Goal: Information Seeking & Learning: Learn about a topic

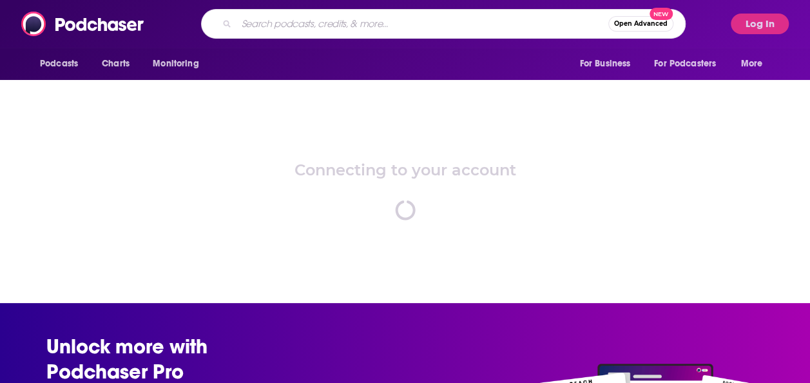
click at [443, 29] on input "Search podcasts, credits, & more..." at bounding box center [423, 24] width 372 height 21
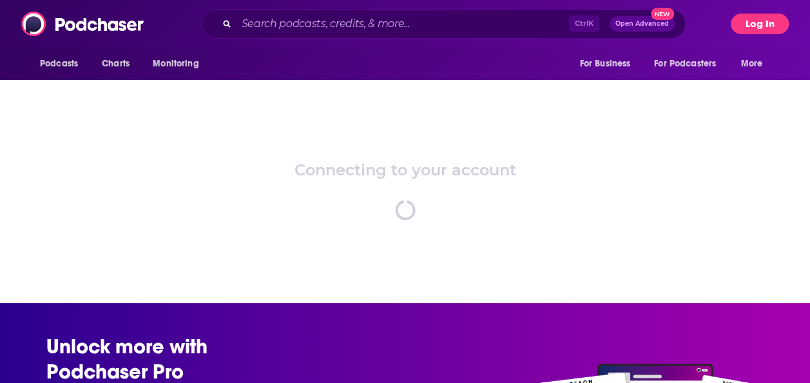
click at [757, 27] on button "Log In" at bounding box center [760, 24] width 58 height 21
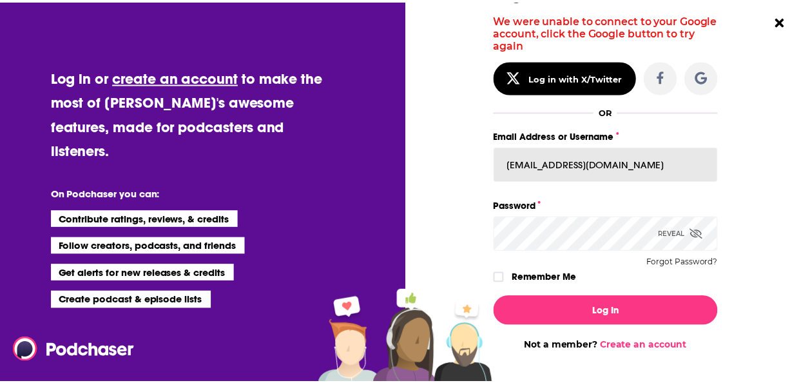
scroll to position [86, 0]
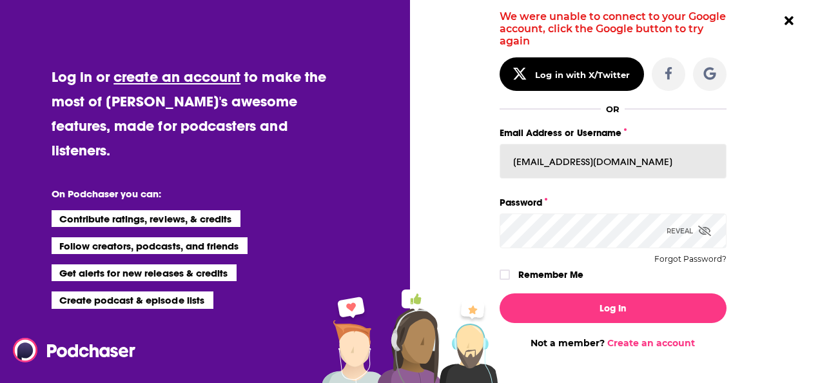
drag, startPoint x: 626, startPoint y: 162, endPoint x: 485, endPoint y: 162, distance: 141.8
paste input "phersey"
type input "[EMAIL_ADDRESS][DOMAIN_NAME]"
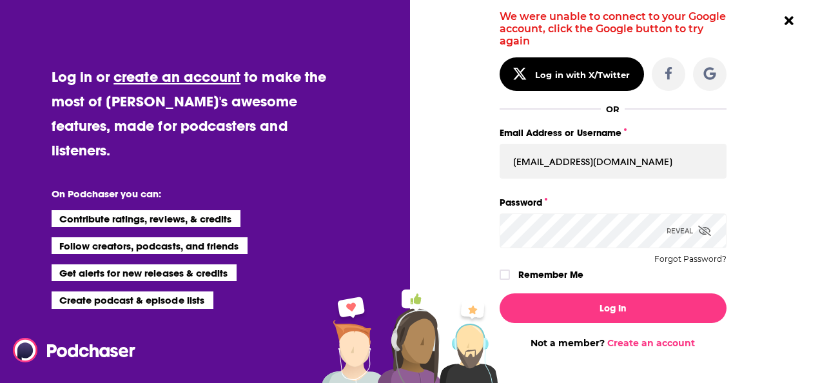
click at [701, 229] on icon "Dialog" at bounding box center [704, 231] width 13 height 10
click at [701, 229] on icon "Dialog" at bounding box center [705, 231] width 12 height 8
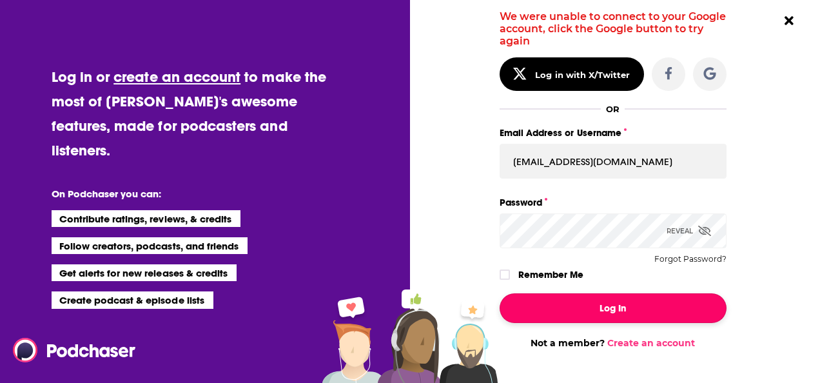
click at [626, 308] on button "Log In" at bounding box center [612, 308] width 227 height 30
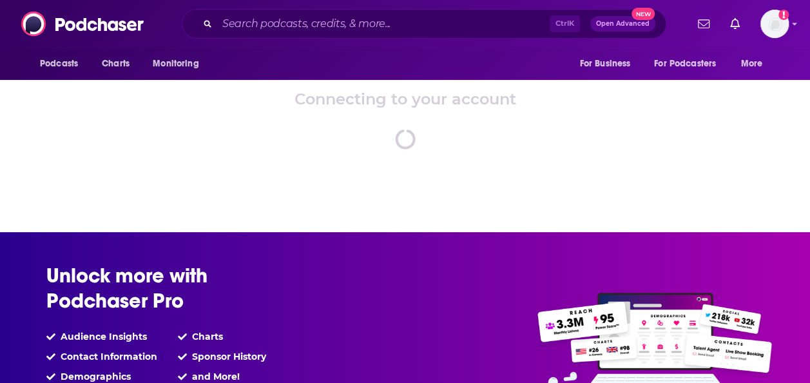
scroll to position [0, 0]
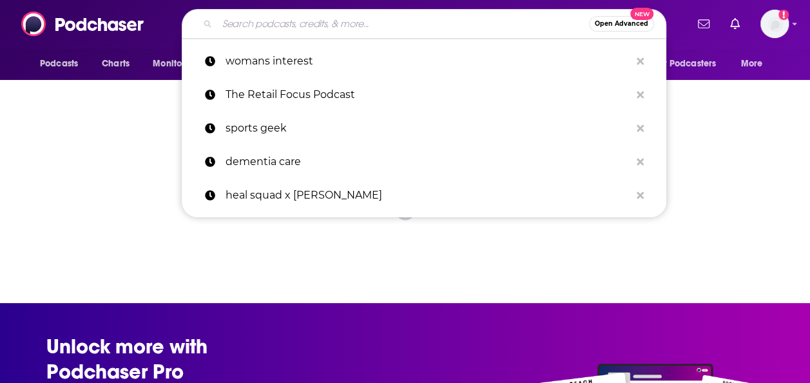
click at [271, 22] on input "Search podcasts, credits, & more..." at bounding box center [403, 24] width 372 height 21
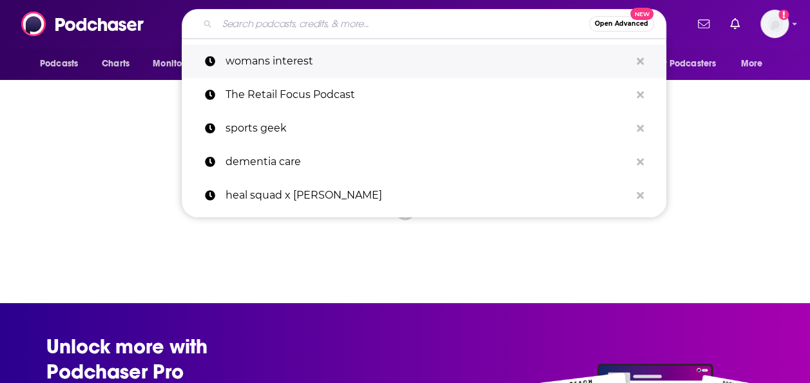
click at [260, 50] on p "womans interest" at bounding box center [428, 61] width 405 height 34
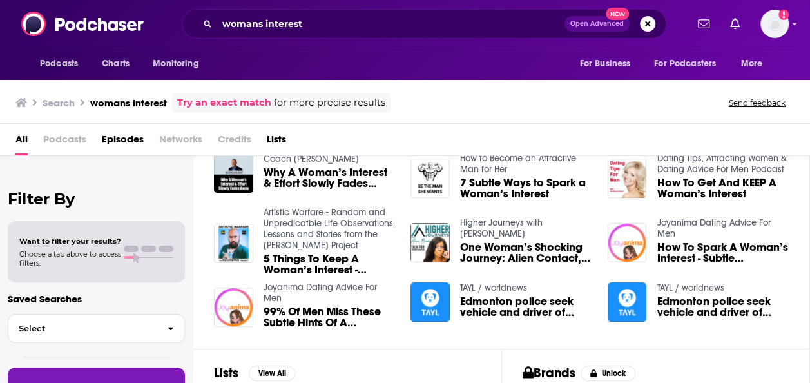
scroll to position [44, 0]
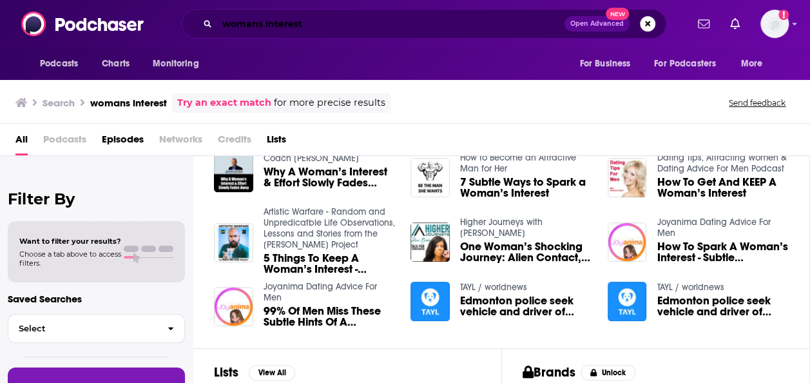
click at [315, 28] on input "womans interest" at bounding box center [390, 24] width 347 height 21
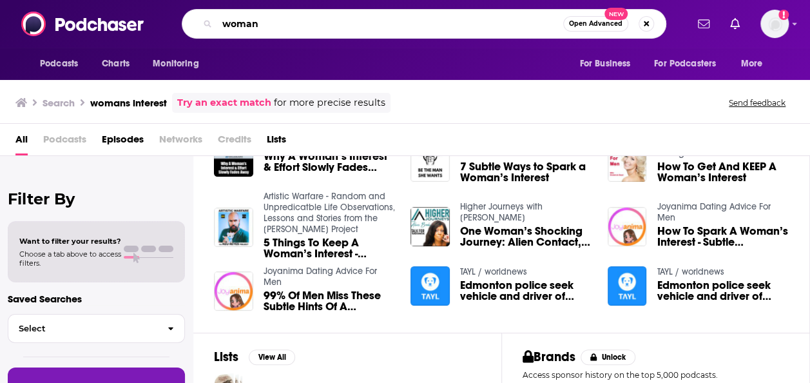
scroll to position [0, 0]
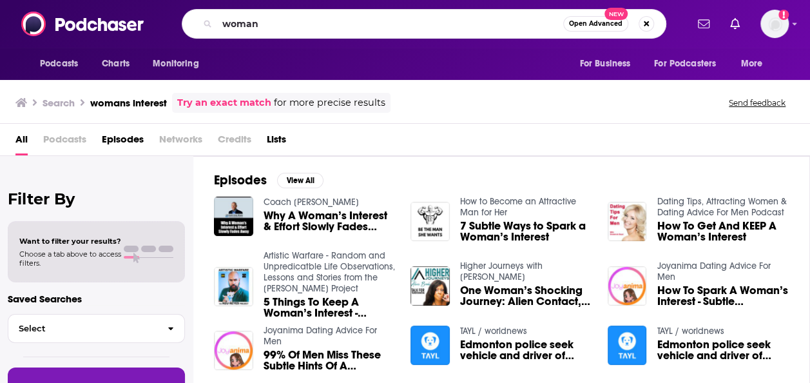
click at [27, 138] on span "All" at bounding box center [21, 142] width 12 height 26
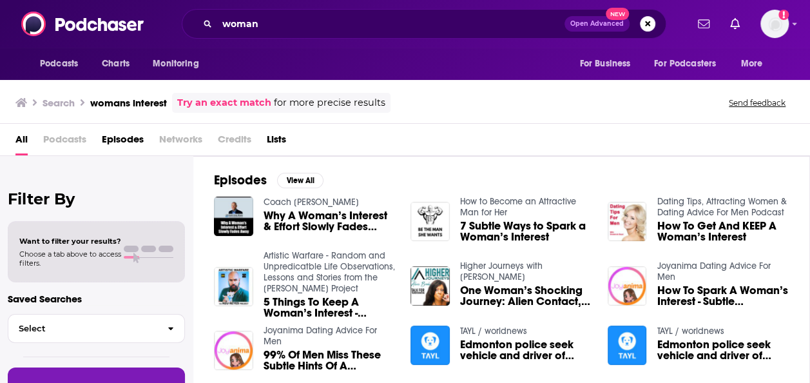
click at [57, 140] on span "Podcasts" at bounding box center [64, 142] width 43 height 26
click at [24, 142] on span "All" at bounding box center [21, 142] width 12 height 26
click at [275, 19] on input "woman" at bounding box center [390, 24] width 347 height 21
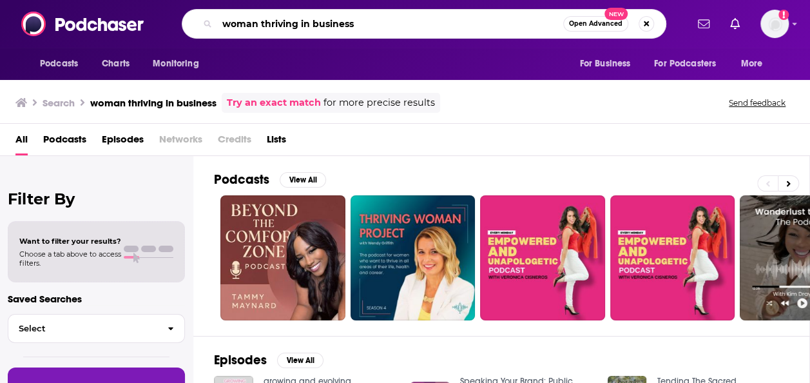
click at [282, 15] on input "woman thriving in business" at bounding box center [390, 24] width 346 height 21
type input "the book review"
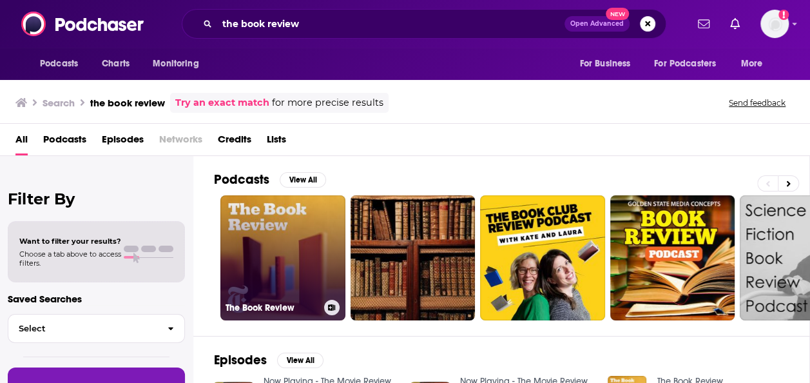
click at [298, 228] on link "The Book Review" at bounding box center [282, 257] width 125 height 125
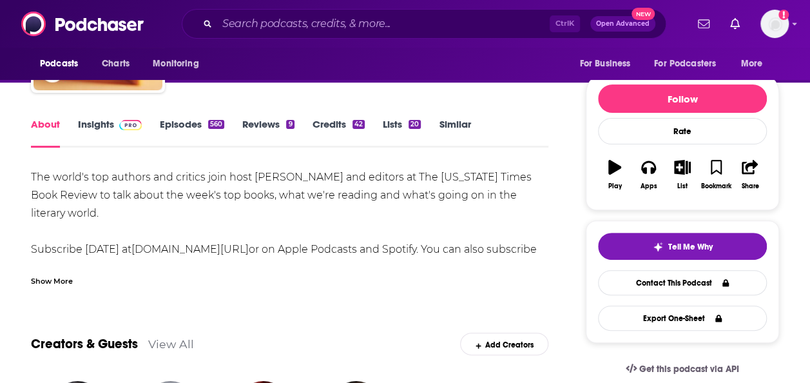
scroll to position [126, 0]
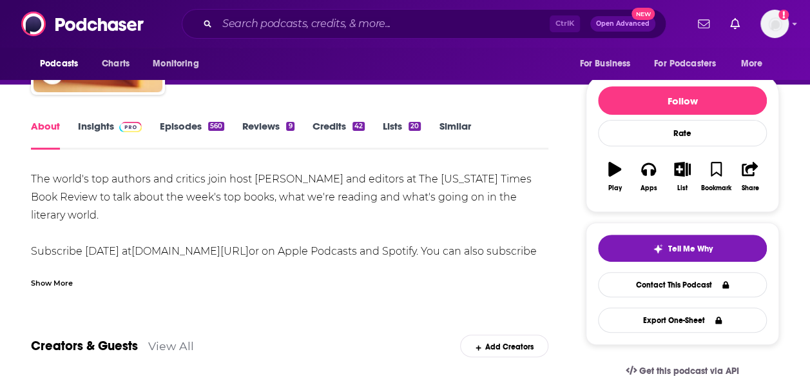
click at [111, 125] on link "Insights" at bounding box center [110, 135] width 64 height 30
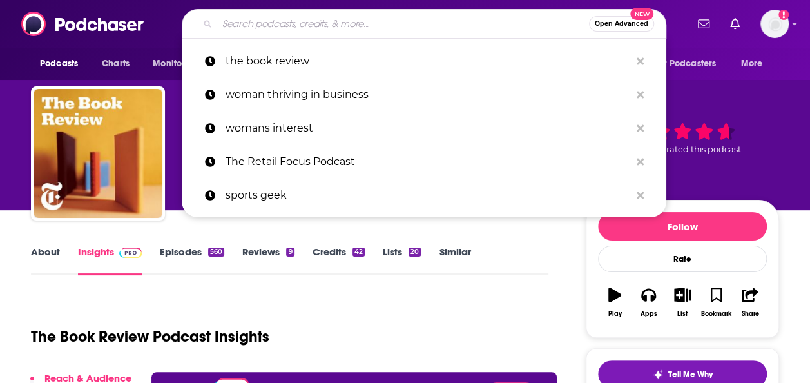
click at [302, 24] on input "Search podcasts, credits, & more..." at bounding box center [403, 24] width 372 height 21
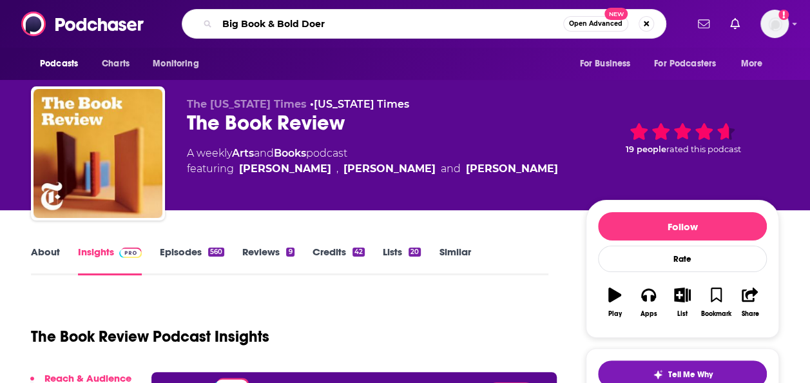
type input "Big Book & Bold Doers"
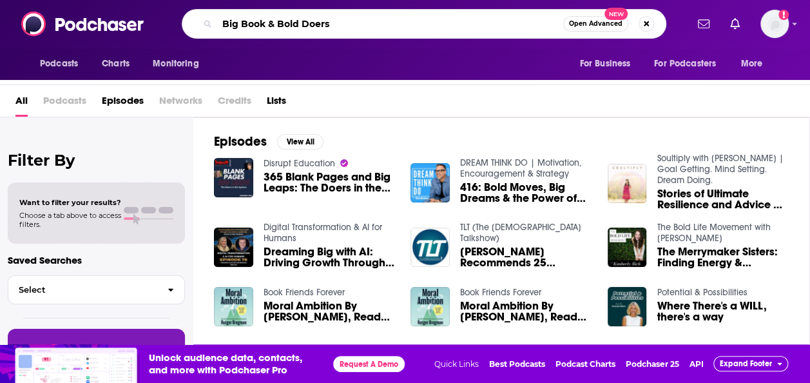
click at [341, 22] on input "Big Book & Bold Doers" at bounding box center [390, 24] width 346 height 21
type input "Big Book & Bold Ideas"
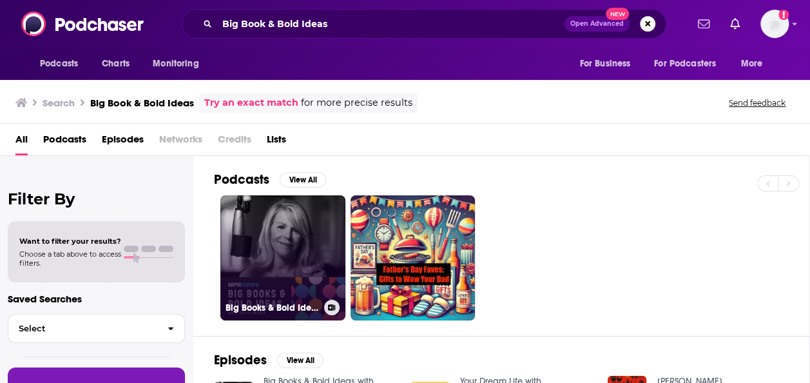
click at [278, 220] on link "Big Books & Bold Ideas with [PERSON_NAME]" at bounding box center [282, 257] width 125 height 125
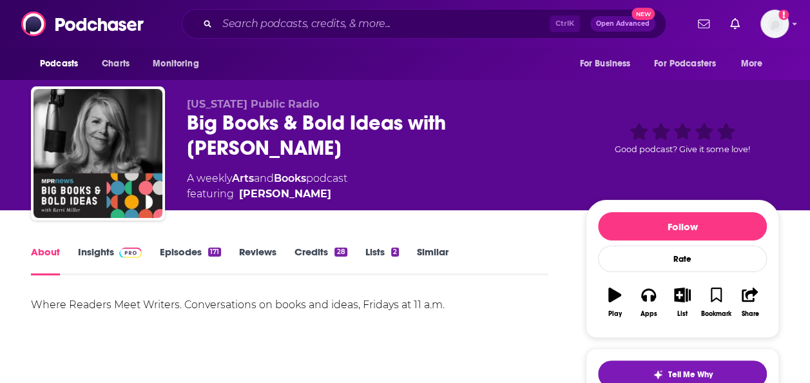
click at [102, 254] on link "Insights" at bounding box center [110, 261] width 64 height 30
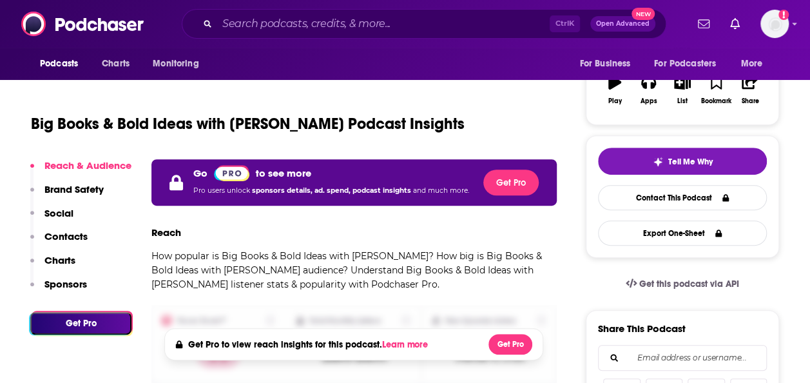
scroll to position [213, 0]
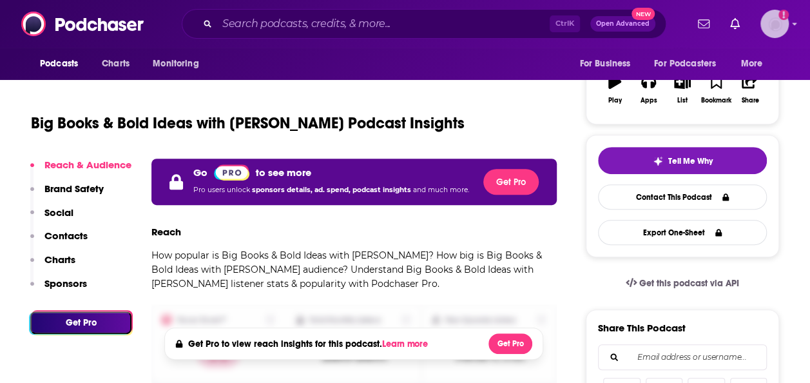
click at [773, 19] on img "Logged in as phersey" at bounding box center [774, 24] width 28 height 28
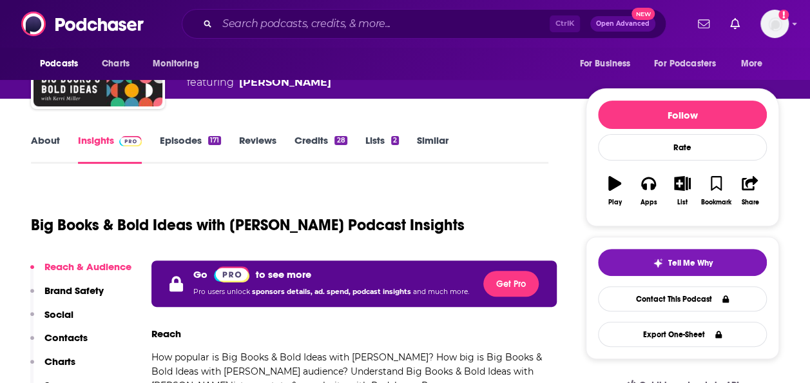
scroll to position [96, 0]
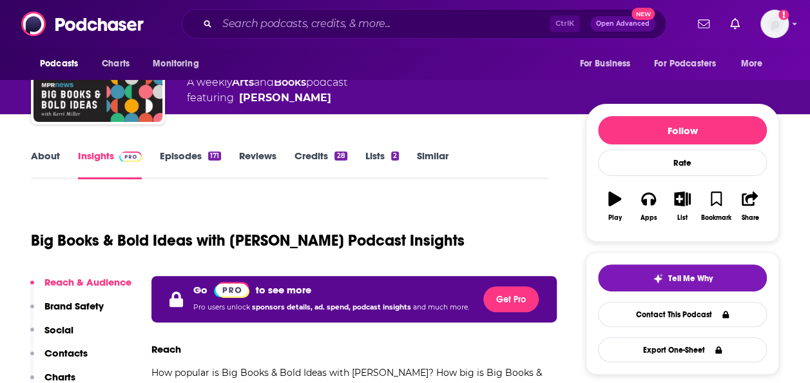
click at [303, 155] on link "Credits 28" at bounding box center [321, 165] width 52 height 30
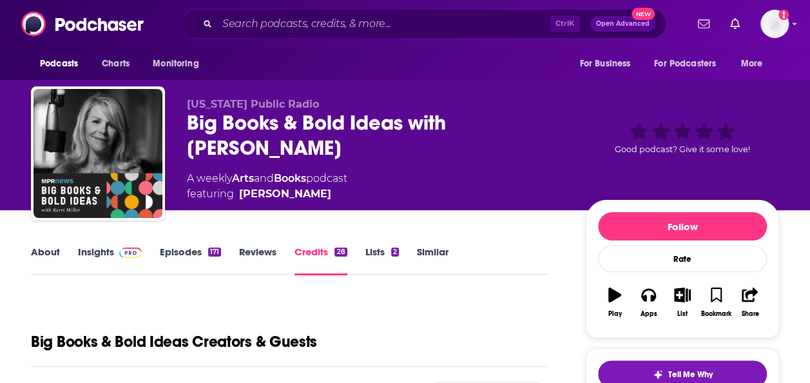
click at [375, 247] on link "Lists 2" at bounding box center [382, 261] width 34 height 30
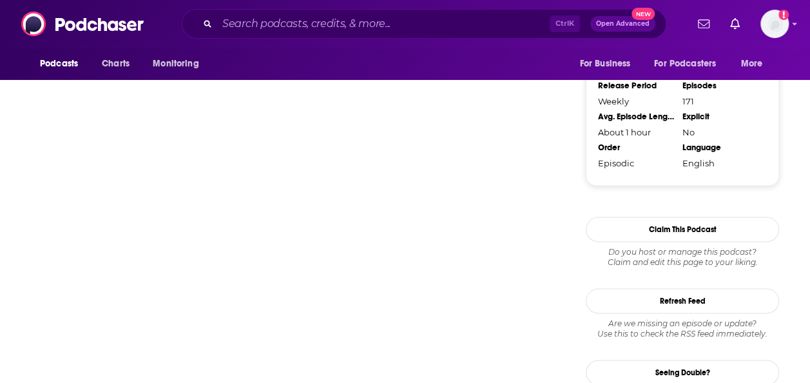
scroll to position [896, 0]
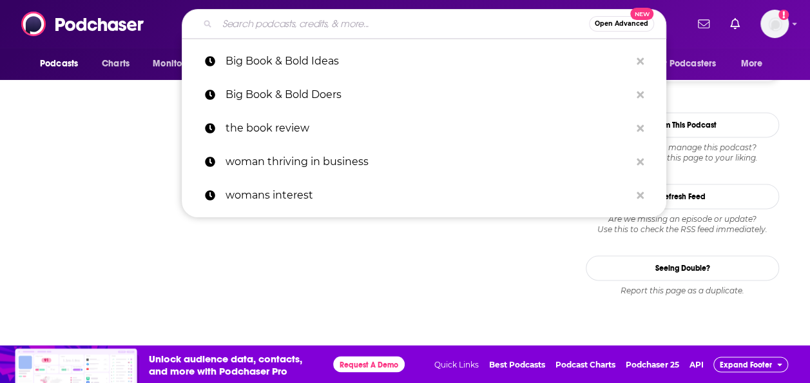
click at [284, 21] on input "Search podcasts, credits, & more..." at bounding box center [403, 24] width 372 height 21
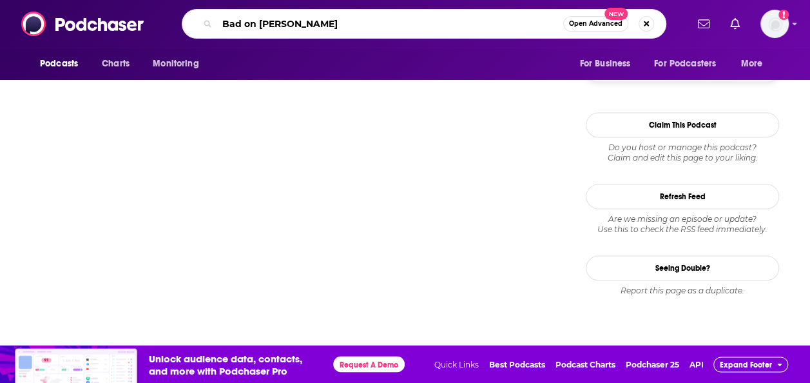
type input "Bad on Paper"
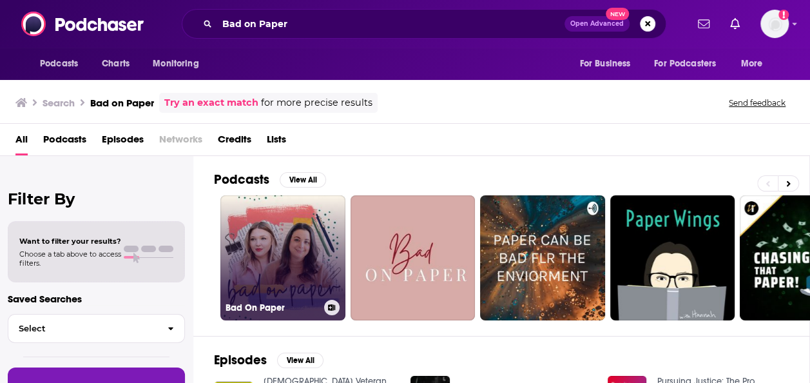
click at [284, 228] on link "Bad On Paper" at bounding box center [282, 257] width 125 height 125
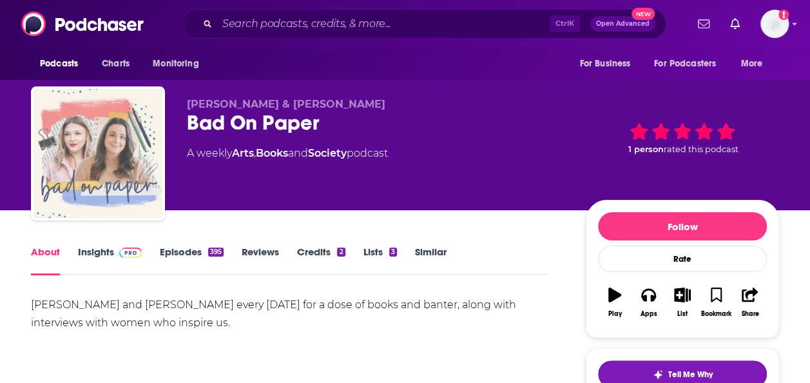
click at [102, 183] on img "Bad On Paper" at bounding box center [98, 153] width 129 height 129
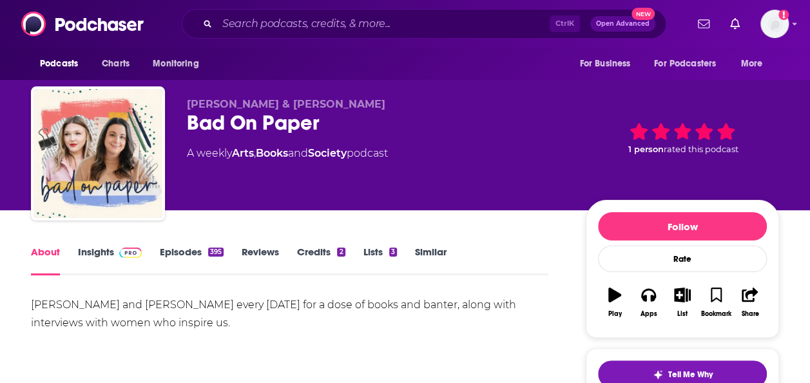
click at [97, 258] on link "Insights" at bounding box center [110, 261] width 64 height 30
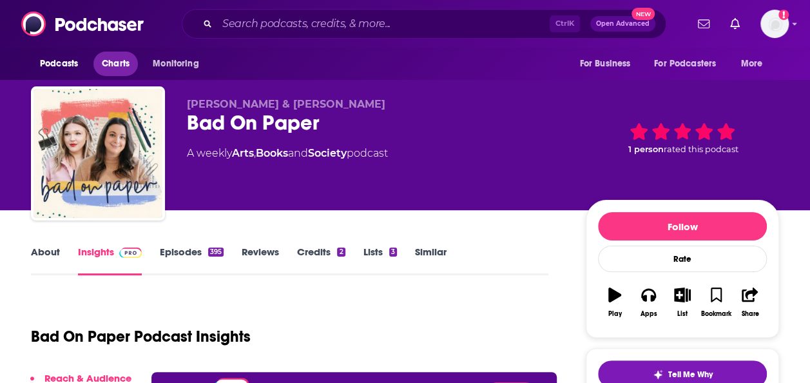
click at [122, 59] on span "Charts" at bounding box center [116, 64] width 28 height 18
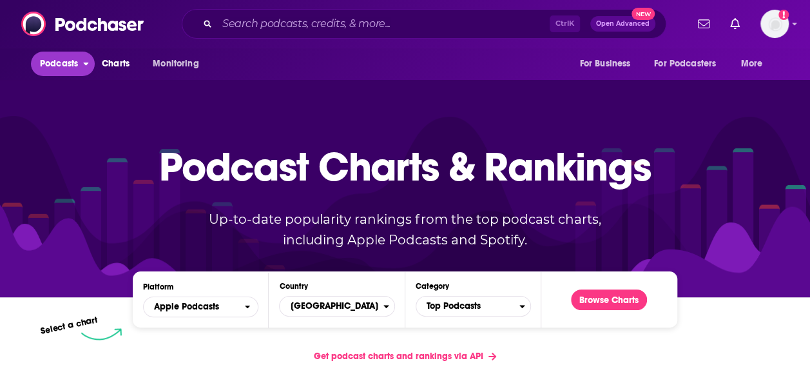
click at [58, 61] on span "Podcasts" at bounding box center [59, 64] width 38 height 18
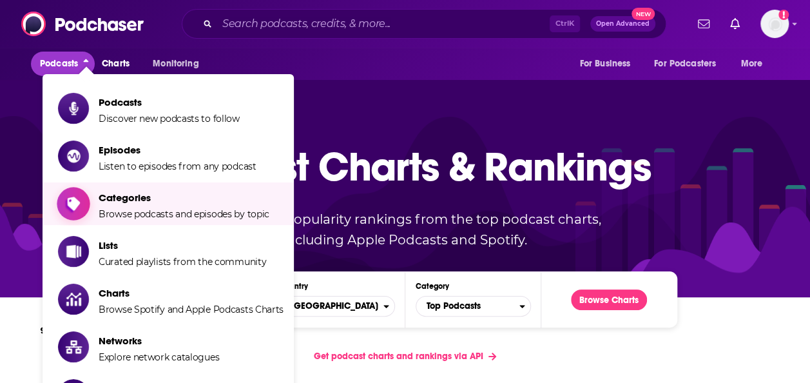
click at [150, 203] on span "Categories" at bounding box center [184, 197] width 171 height 12
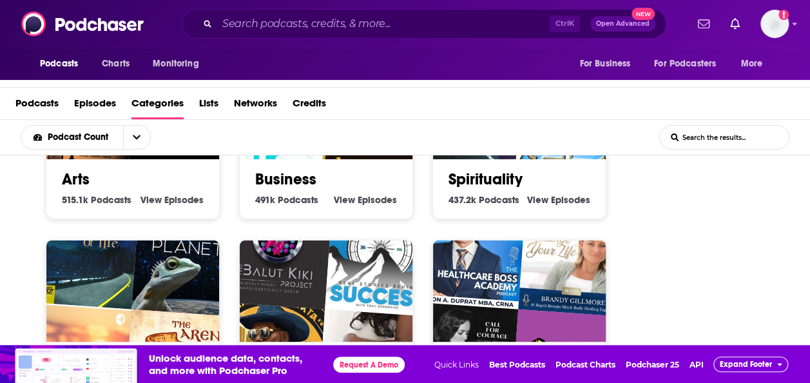
scroll to position [297, 0]
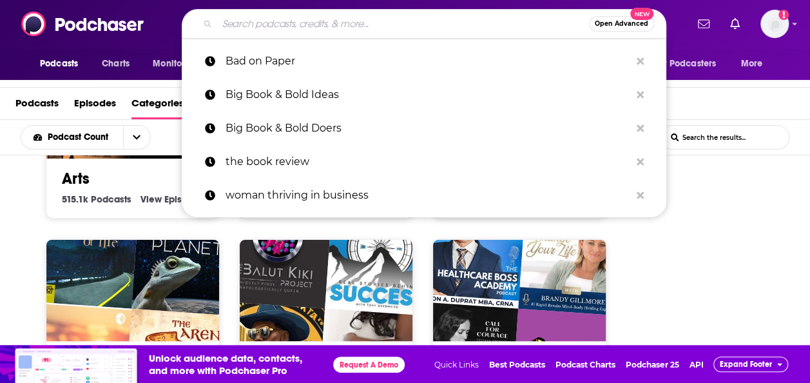
click at [266, 24] on input "Search podcasts, credits, & more..." at bounding box center [403, 24] width 372 height 21
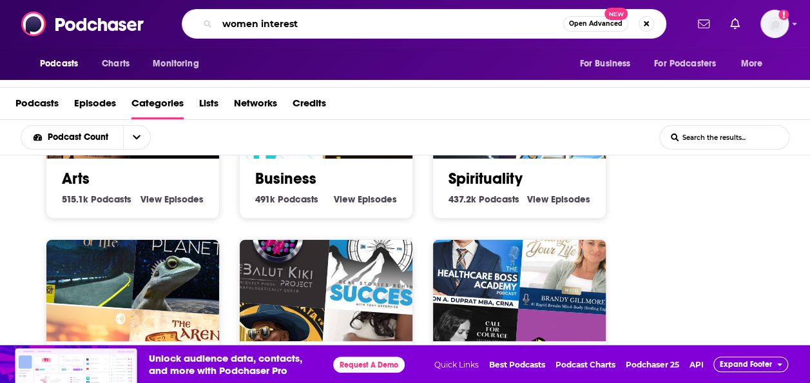
type input "women interest"
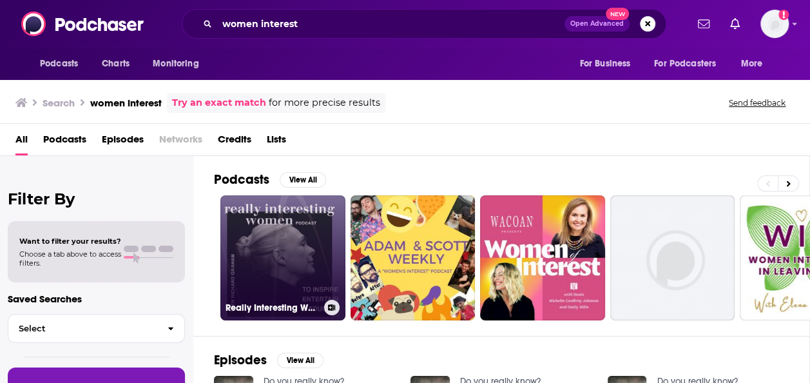
click at [296, 246] on link "Really Interesting Women" at bounding box center [282, 257] width 125 height 125
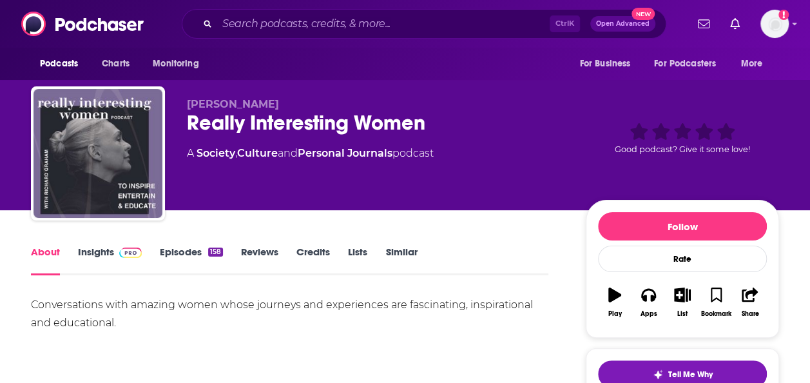
click at [111, 254] on link "Insights" at bounding box center [110, 261] width 64 height 30
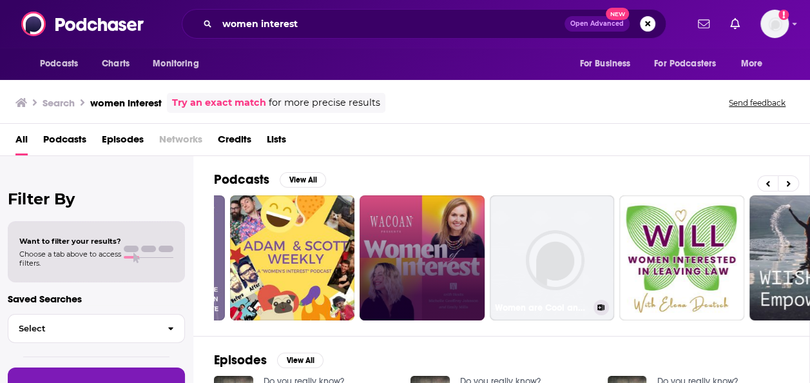
scroll to position [0, 121]
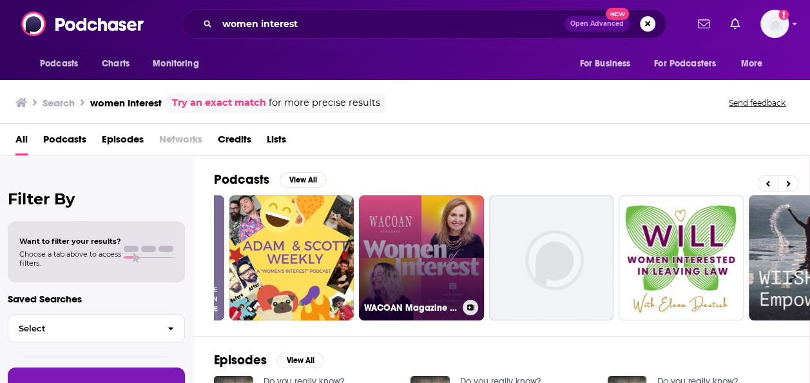
click at [405, 226] on link "WACOAN Magazine Presents: Women of Interest" at bounding box center [421, 257] width 125 height 125
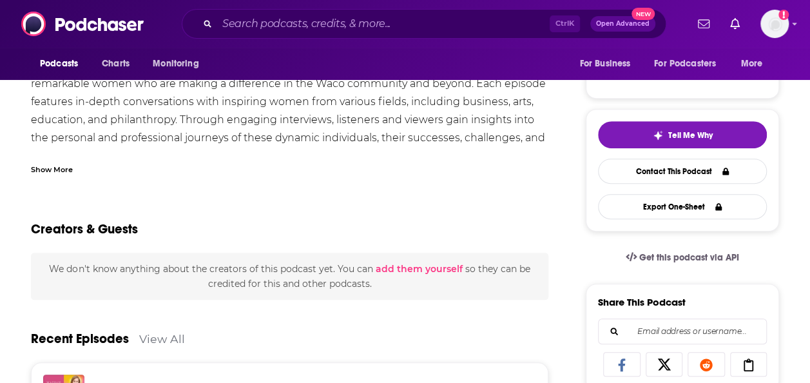
scroll to position [149, 0]
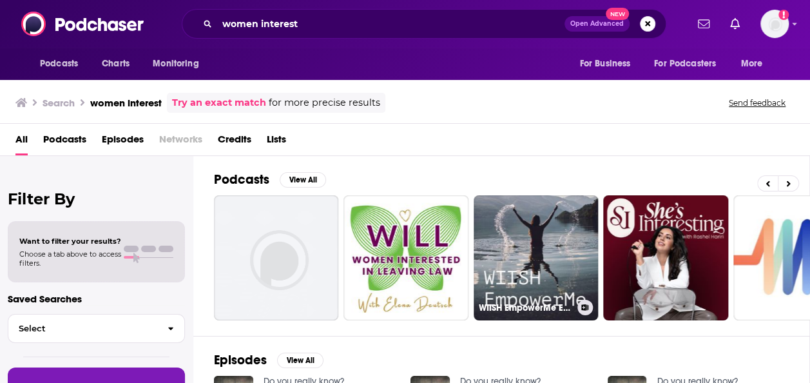
scroll to position [0, 532]
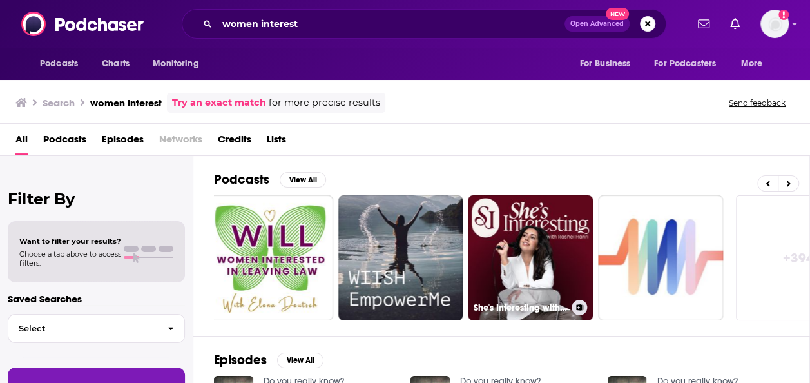
click at [501, 218] on link "She's Interesting with [PERSON_NAME]" at bounding box center [530, 257] width 125 height 125
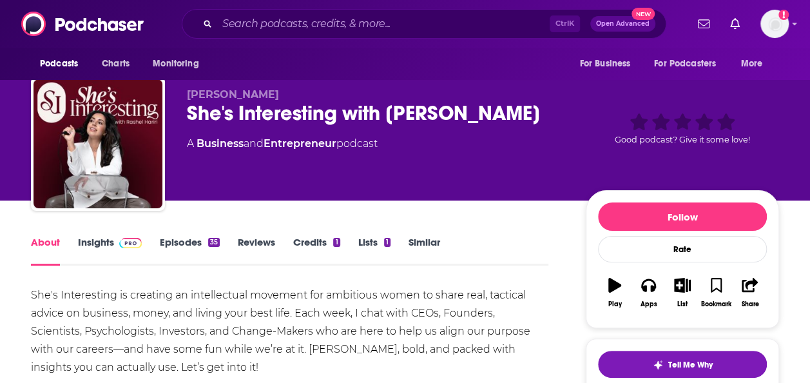
scroll to position [11, 0]
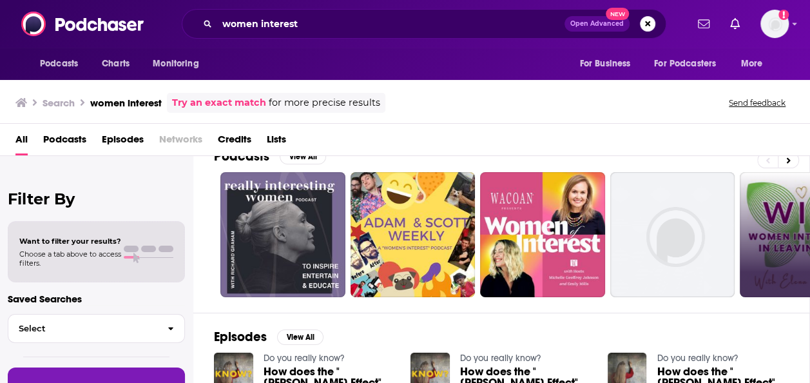
scroll to position [1, 0]
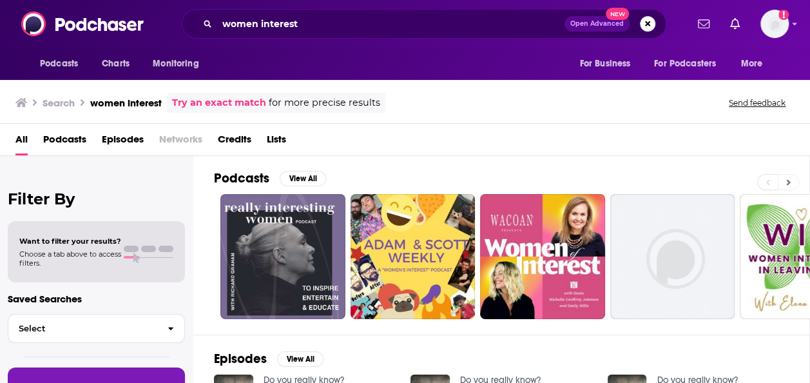
click at [791, 185] on icon at bounding box center [788, 182] width 5 height 9
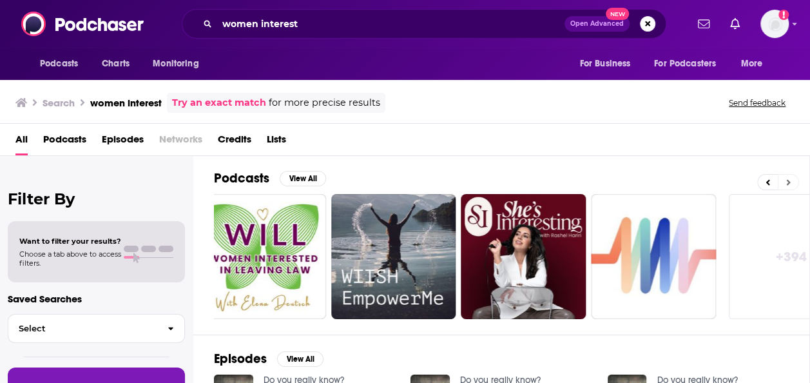
scroll to position [0, 577]
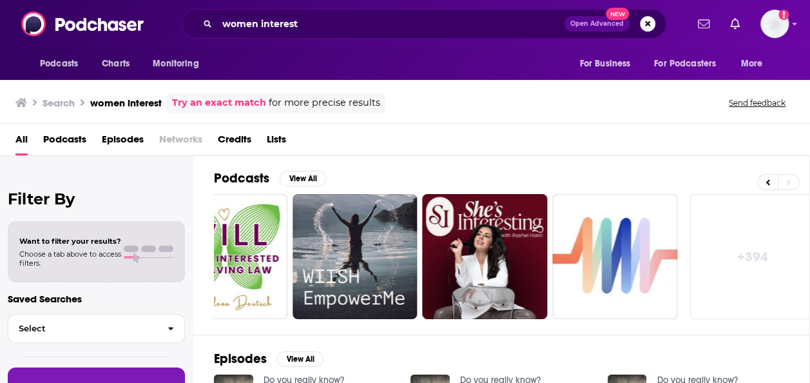
click at [763, 231] on link "+ 394" at bounding box center [752, 256] width 125 height 125
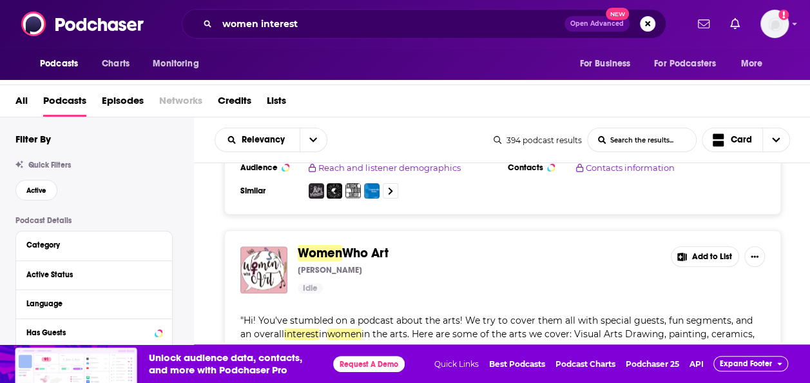
scroll to position [3262, 0]
click at [34, 192] on span "Active" at bounding box center [36, 190] width 20 height 7
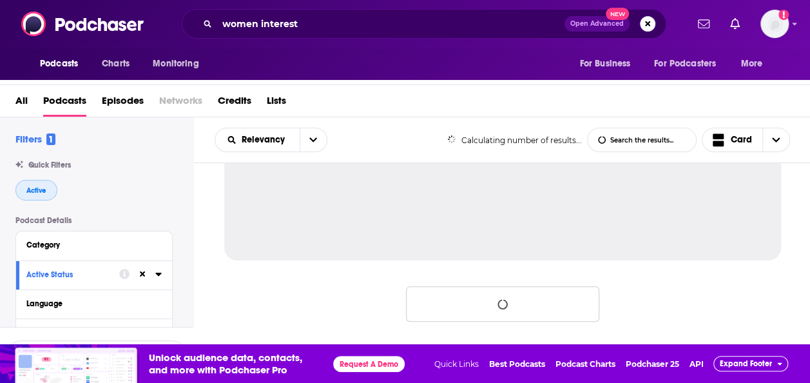
scroll to position [1391, 0]
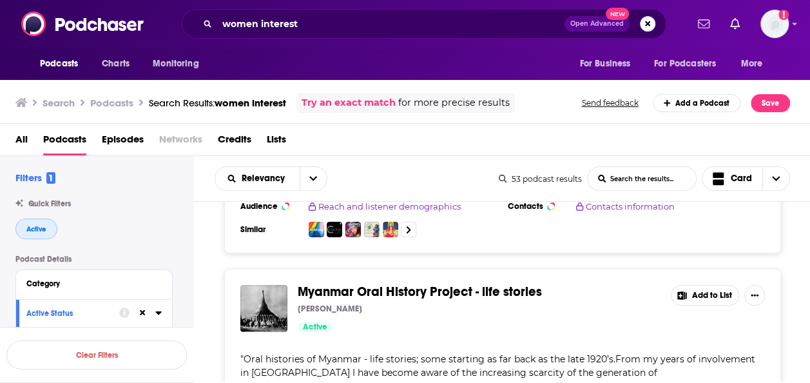
scroll to position [4873, 0]
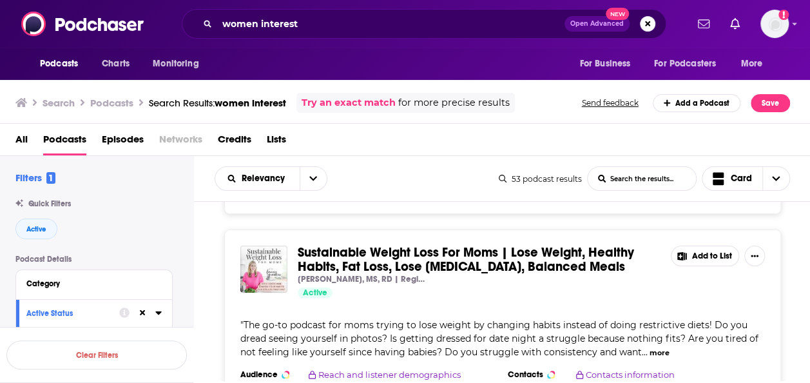
scroll to position [9867, 0]
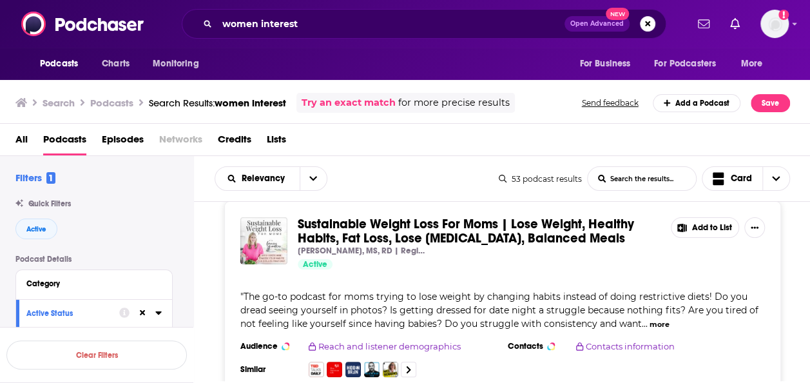
click at [242, 26] on input "women interest" at bounding box center [390, 24] width 347 height 21
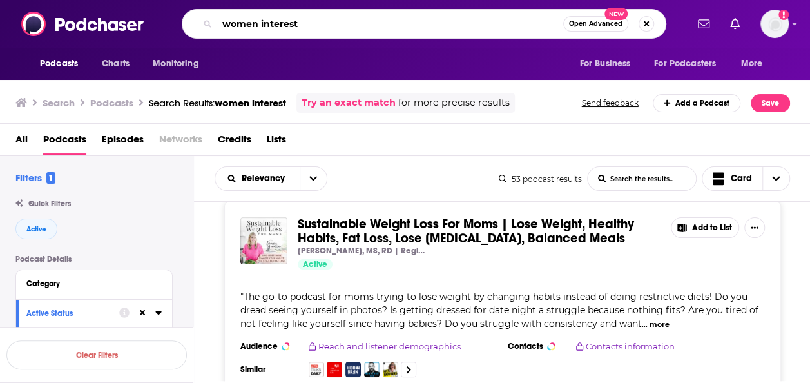
click at [242, 26] on input "women interest" at bounding box center [390, 24] width 346 height 21
type input "books"
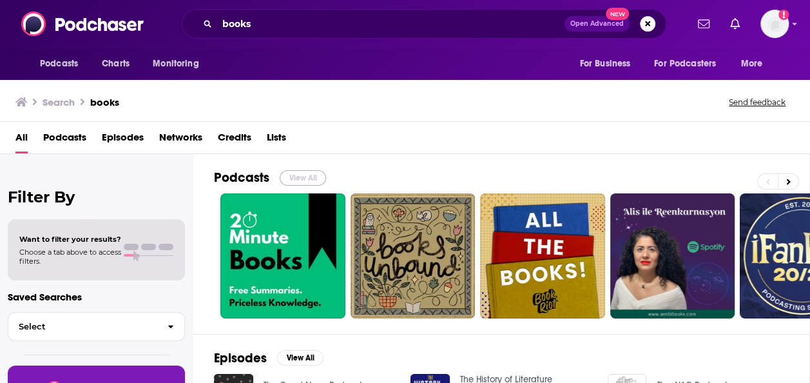
click at [299, 170] on button "View All" at bounding box center [303, 177] width 46 height 15
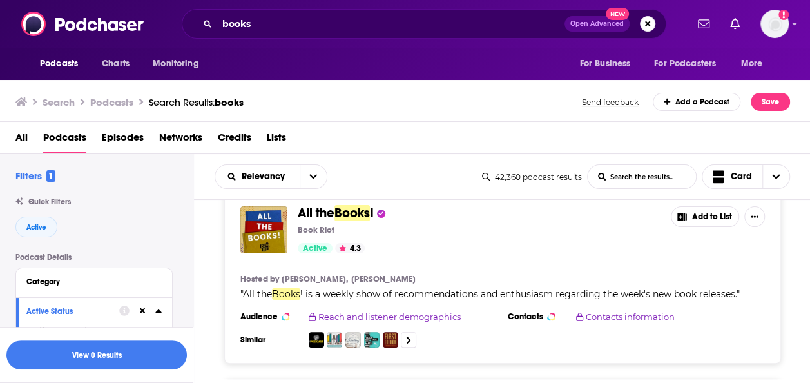
scroll to position [224, 0]
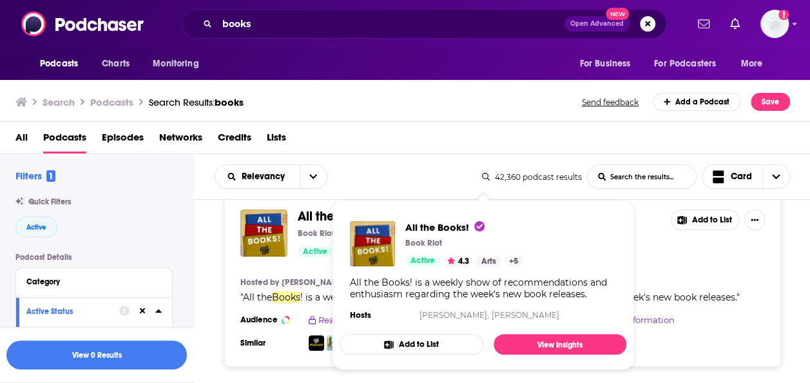
click at [332, 213] on span "All the Books! Book Riot Active 4.3 Arts + 5 All the Books! is a weekly show of…" at bounding box center [483, 285] width 302 height 185
click at [438, 226] on span "All the Books!" at bounding box center [444, 227] width 79 height 12
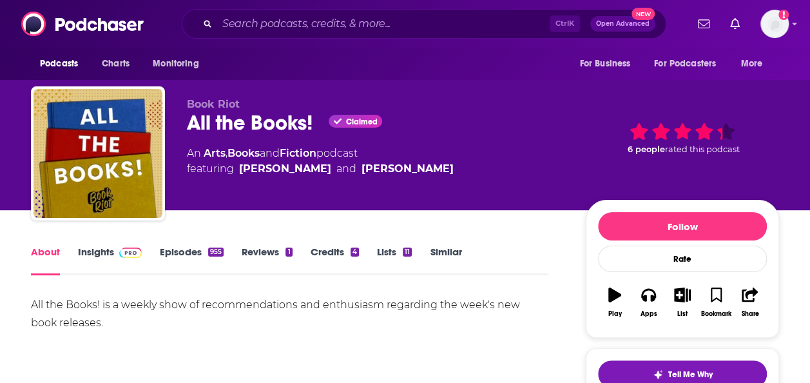
scroll to position [245, 0]
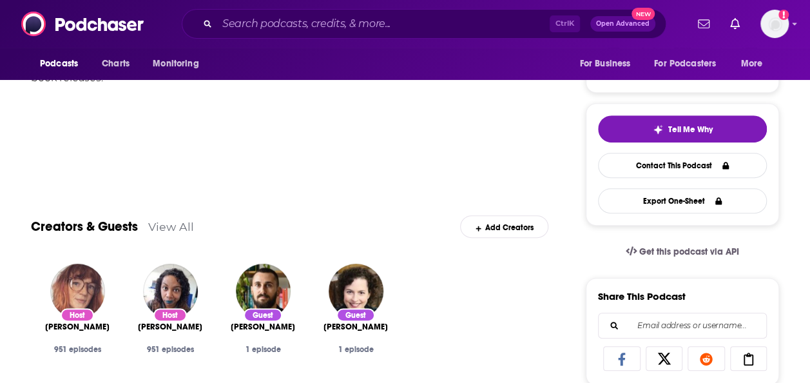
drag, startPoint x: 211, startPoint y: 330, endPoint x: 133, endPoint y: 331, distance: 78.0
click at [133, 331] on div "Host [PERSON_NAME] 951 episodes" at bounding box center [170, 321] width 93 height 137
copy span "[PERSON_NAME]"
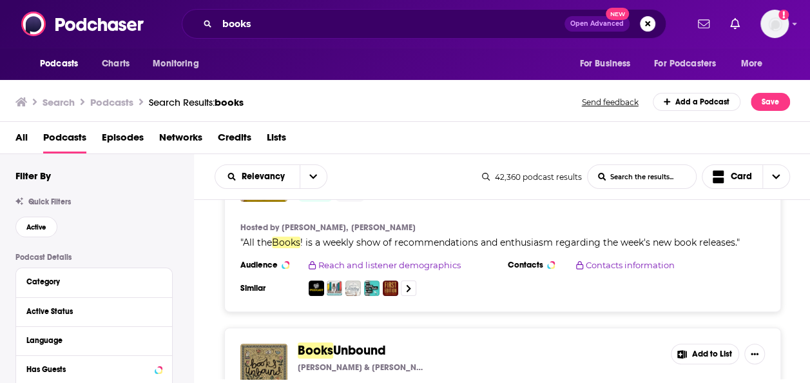
scroll to position [281, 0]
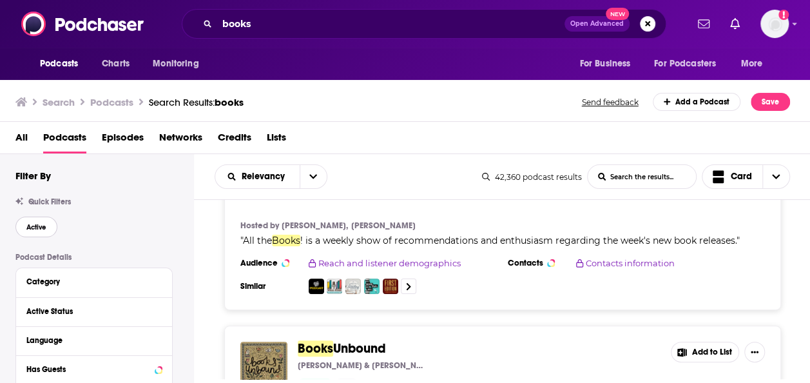
click at [32, 227] on span "Active" at bounding box center [36, 227] width 20 height 7
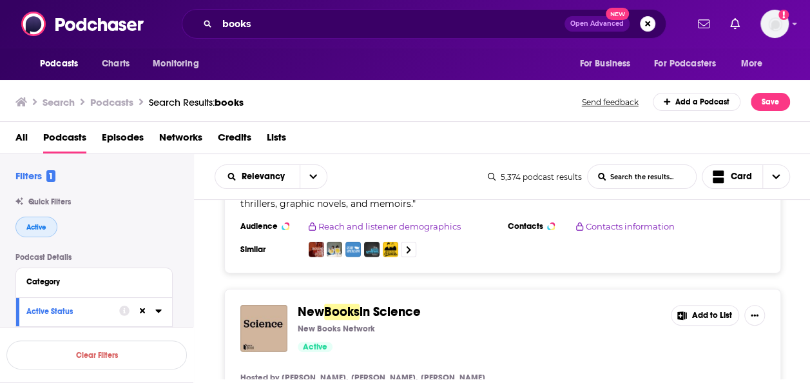
scroll to position [4425, 0]
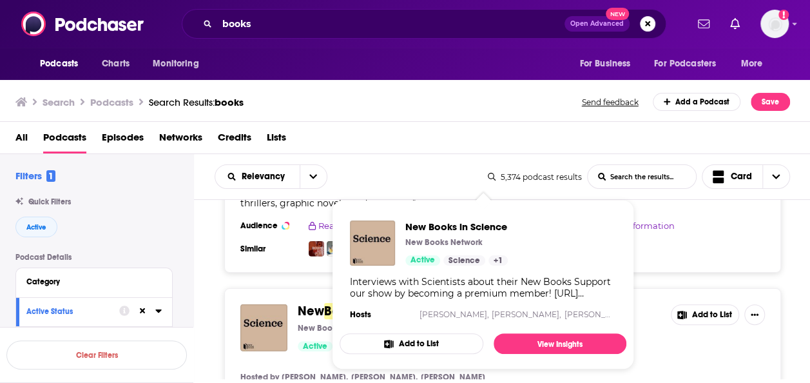
click at [317, 303] on span "New" at bounding box center [311, 311] width 26 height 16
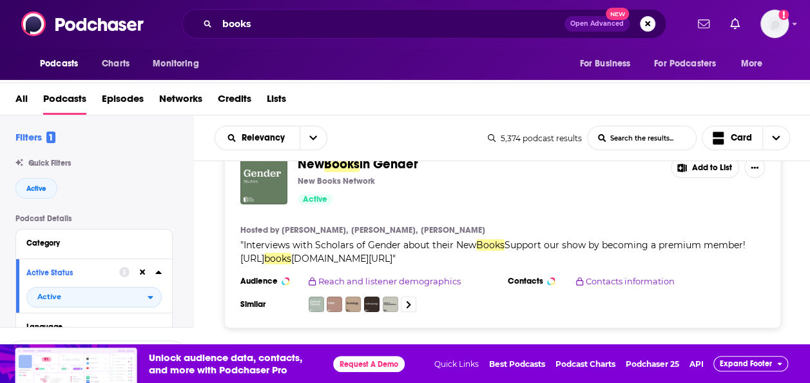
scroll to position [4942, 0]
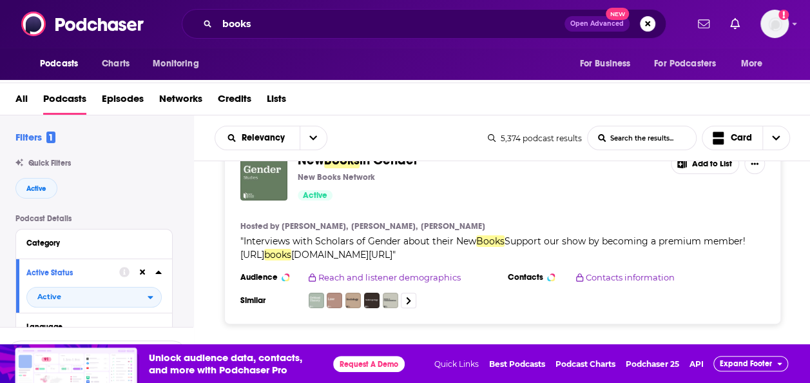
click at [444, 350] on button "Load More..." at bounding box center [502, 367] width 193 height 35
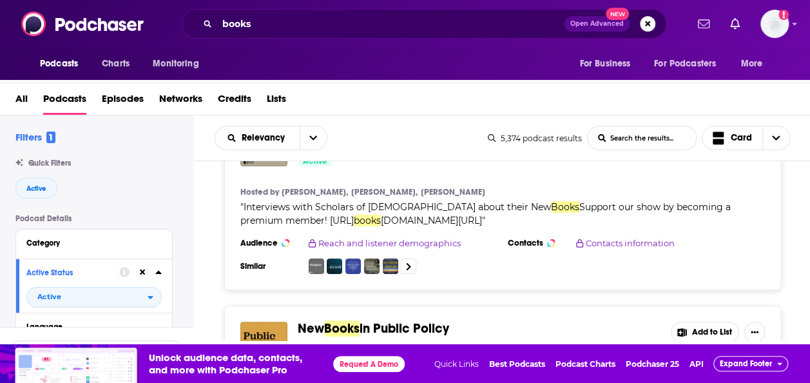
scroll to position [9977, 0]
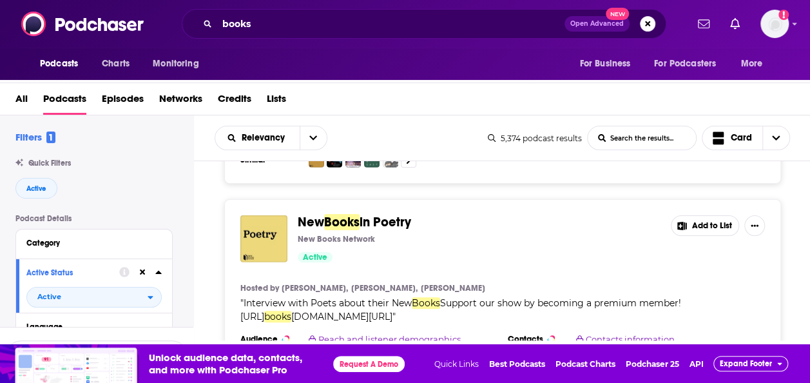
scroll to position [14003, 0]
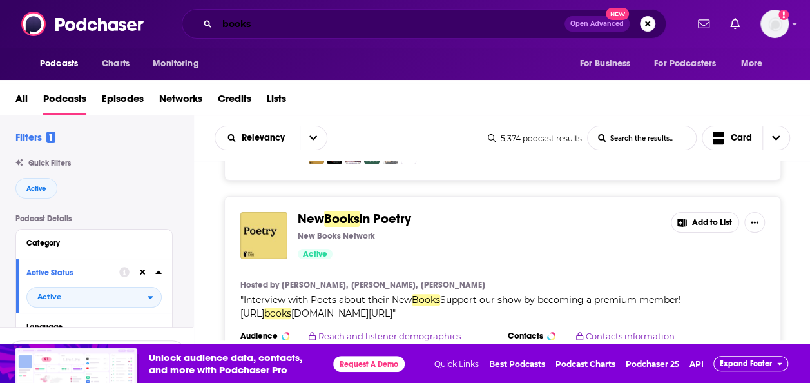
click at [258, 17] on input "books" at bounding box center [390, 24] width 347 height 21
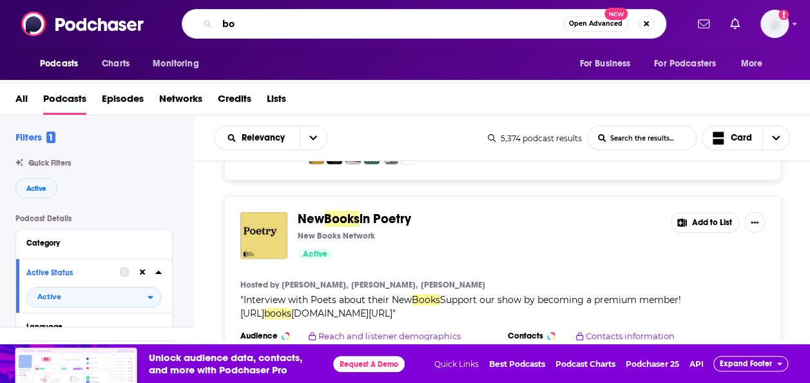
type input "b"
type input "get booked"
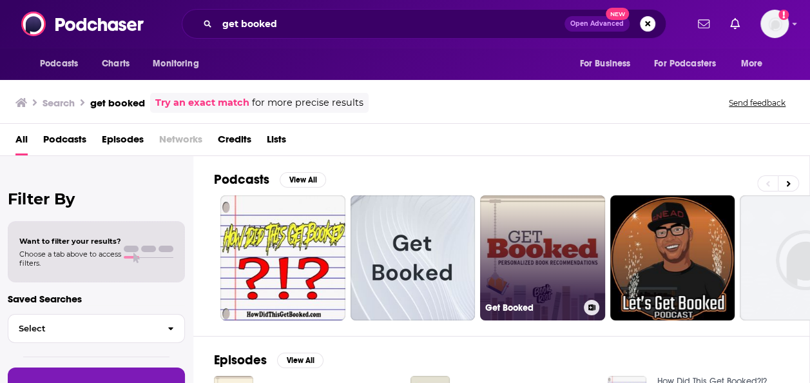
click at [504, 235] on link "Get Booked" at bounding box center [542, 257] width 125 height 125
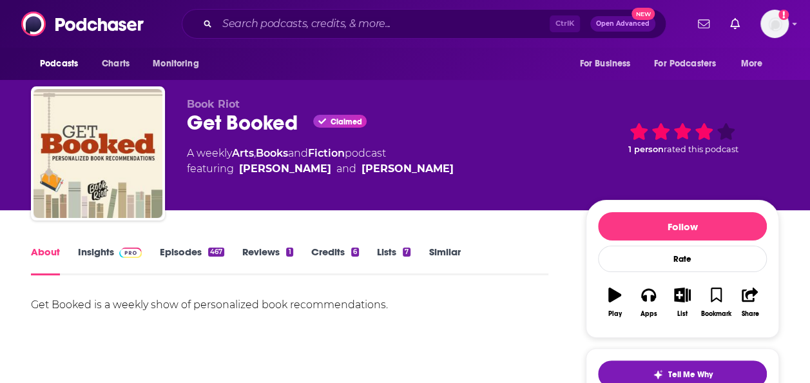
click at [92, 249] on link "Insights" at bounding box center [110, 261] width 64 height 30
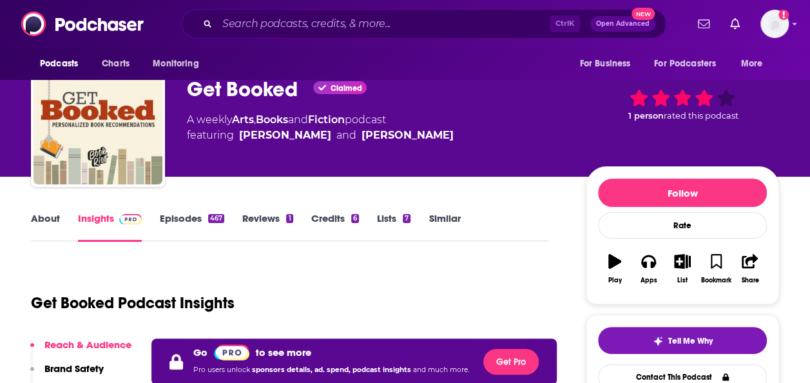
scroll to position [43, 0]
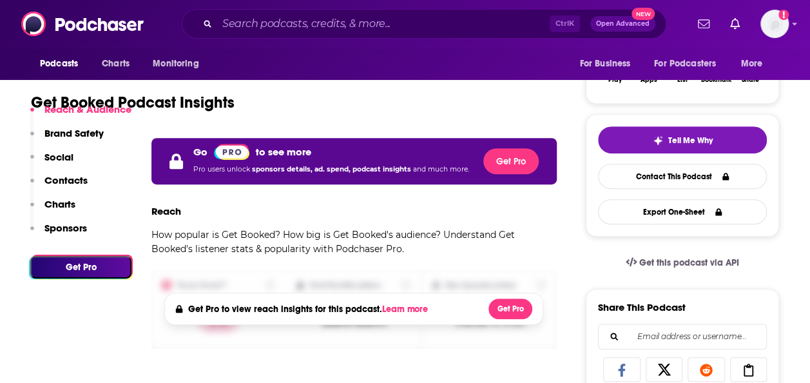
scroll to position [233, 0]
